Goal: Information Seeking & Learning: Learn about a topic

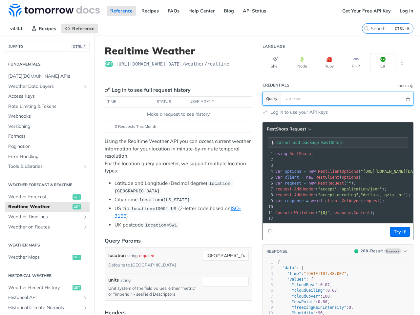
click at [406, 97] on icon "Hide" at bounding box center [408, 99] width 5 height 5
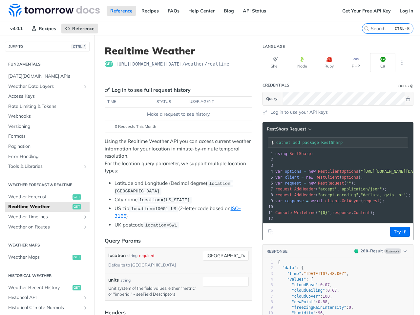
drag, startPoint x: 412, startPoint y: 102, endPoint x: 404, endPoint y: 102, distance: 7.3
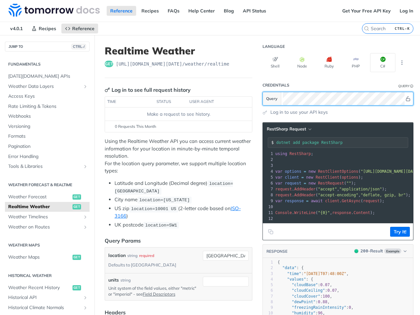
click at [405, 101] on button "Show" at bounding box center [408, 99] width 7 height 7
click at [405, 101] on button "Hide" at bounding box center [408, 99] width 7 height 7
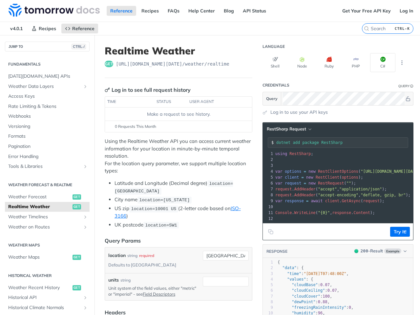
click at [300, 108] on section "Credentials Query Query Log in to use your API keys" at bounding box center [338, 97] width 151 height 37
click at [274, 112] on link "Log in to use your API keys" at bounding box center [298, 112] width 57 height 7
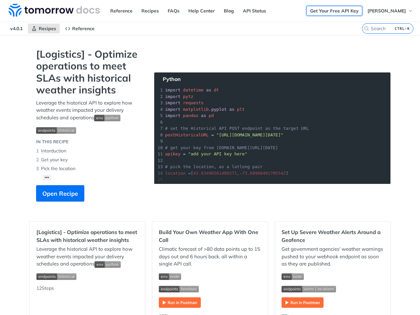
click at [325, 13] on link "Get Your Free API Key" at bounding box center [335, 11] width 56 height 10
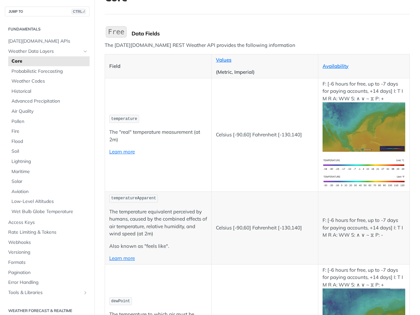
scroll to position [66, 0]
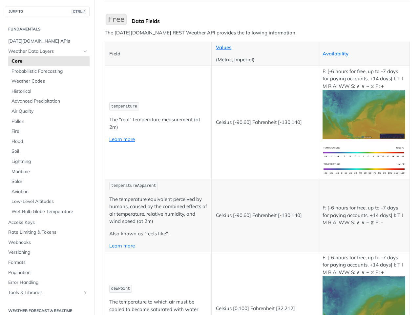
click at [49, 62] on span "Core" at bounding box center [49, 61] width 76 height 7
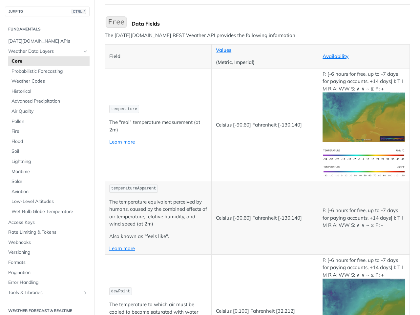
scroll to position [0, 0]
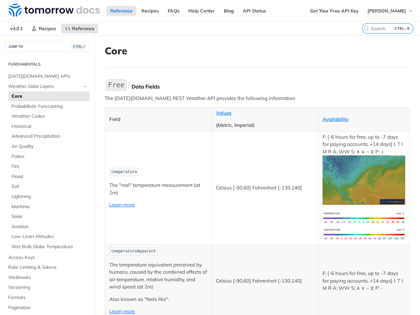
click at [145, 100] on p "The Tomorrow.io REST Weather API provides the following information" at bounding box center [257, 99] width 305 height 8
click at [117, 87] on img "Expand image" at bounding box center [116, 85] width 23 height 14
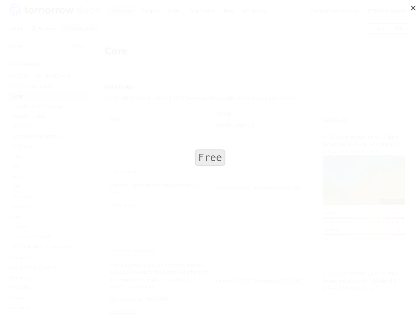
click at [160, 90] on span "Collapse image" at bounding box center [210, 157] width 420 height 315
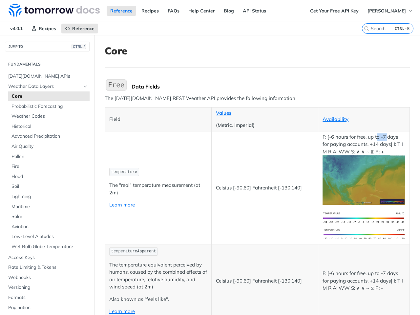
drag, startPoint x: 379, startPoint y: 138, endPoint x: 384, endPoint y: 137, distance: 5.4
click at [384, 137] on p "F: [-6 hours for free, up to -7 days for paying accounts, +14 days] I: T I M R …" at bounding box center [364, 170] width 83 height 72
click at [384, 136] on p "F: [-6 hours for free, up to -7 days for paying accounts, +14 days] I: T I M R …" at bounding box center [364, 170] width 83 height 72
drag, startPoint x: 364, startPoint y: 145, endPoint x: 388, endPoint y: 143, distance: 23.7
click at [388, 143] on p "F: [-6 hours for free, up to -7 days for paying accounts, +14 days] I: T I M R …" at bounding box center [364, 170] width 83 height 72
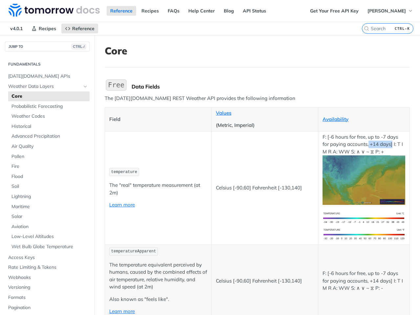
click at [388, 143] on p "F: [-6 hours for free, up to -7 days for paying accounts, +14 days] I: T I M R …" at bounding box center [364, 170] width 83 height 72
click at [126, 206] on link "Learn more" at bounding box center [122, 205] width 26 height 6
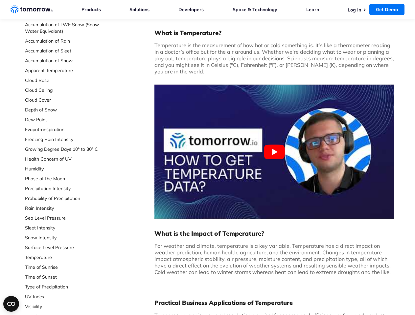
scroll to position [66, 0]
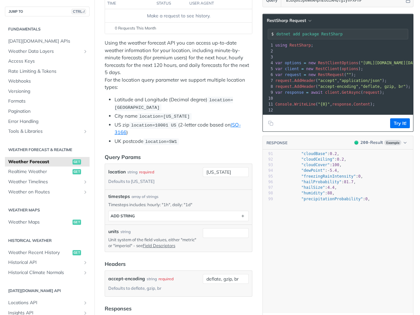
scroll to position [554, 0]
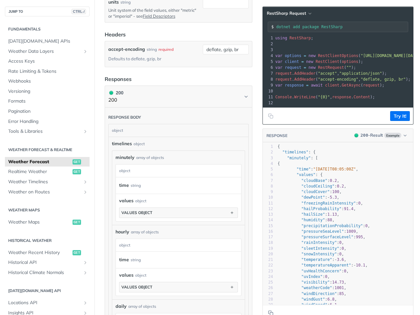
click at [127, 142] on span "timelines" at bounding box center [122, 143] width 20 height 7
click at [166, 208] on button "values object" at bounding box center [178, 213] width 118 height 10
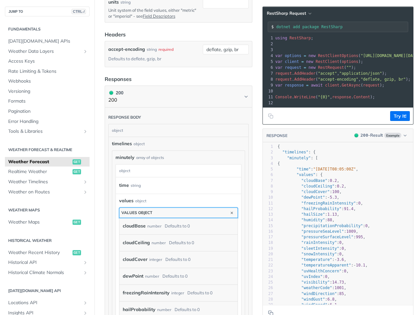
click at [166, 208] on button "values object" at bounding box center [178, 213] width 118 height 10
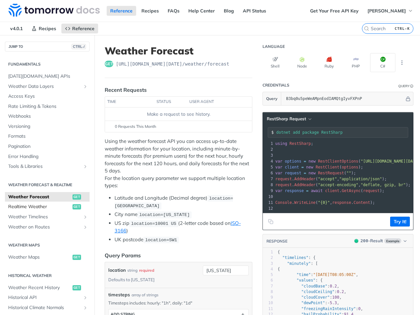
click at [53, 205] on span "Realtime Weather" at bounding box center [39, 207] width 63 height 7
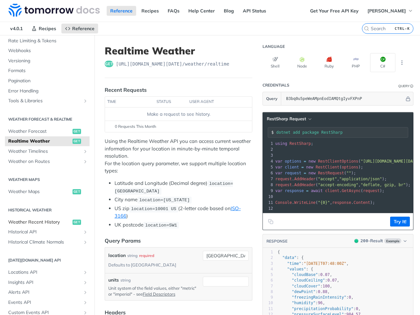
click at [73, 222] on span "get" at bounding box center [77, 222] width 9 height 5
